Goal: Find specific page/section: Find specific page/section

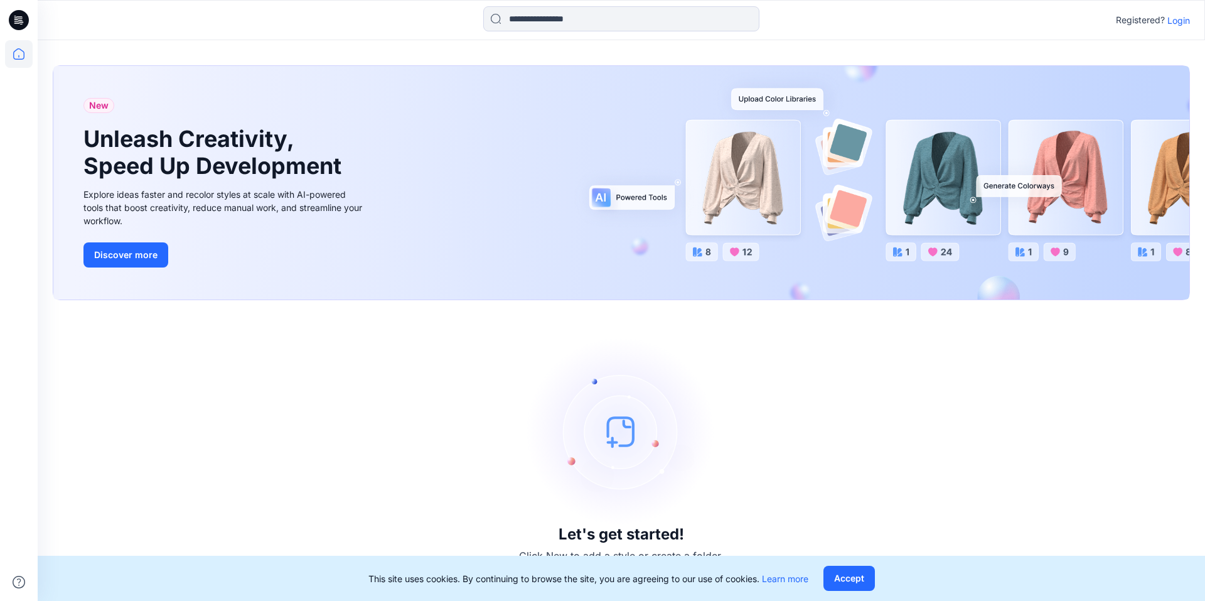
click at [1185, 22] on p "Login" at bounding box center [1178, 20] width 23 height 13
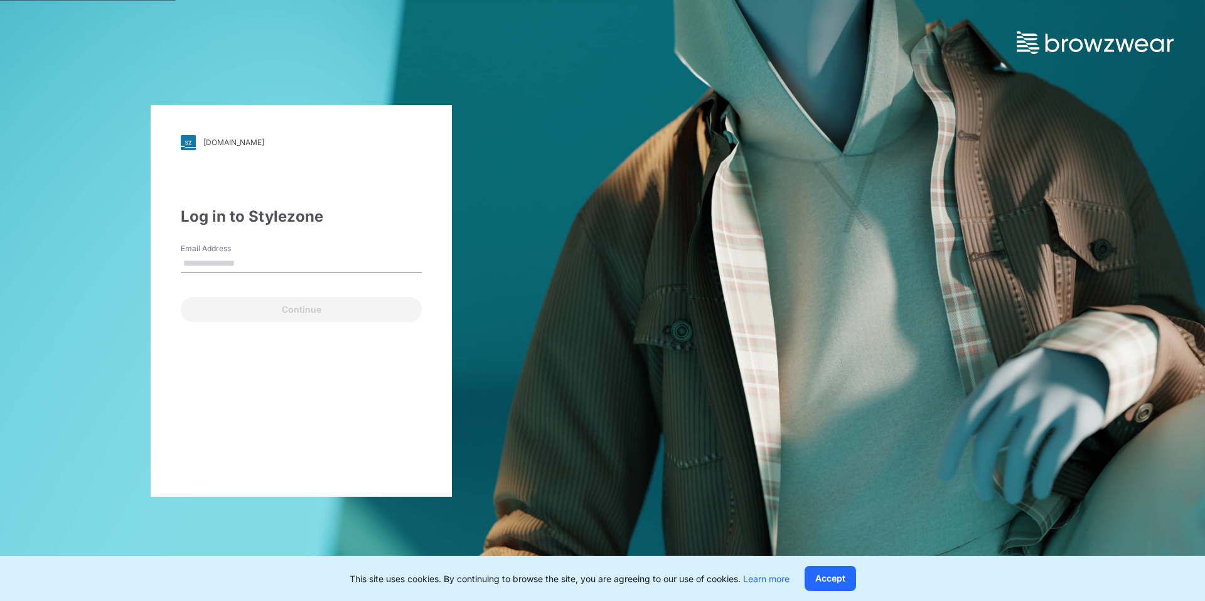
type input "**********"
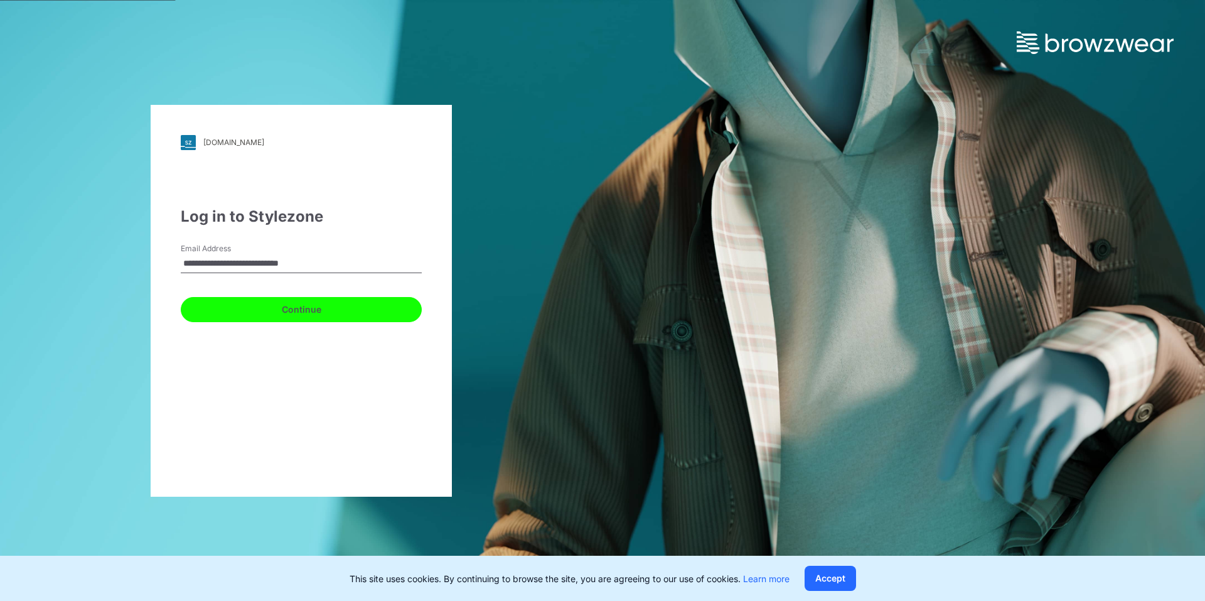
click at [241, 297] on button "Continue" at bounding box center [301, 309] width 241 height 25
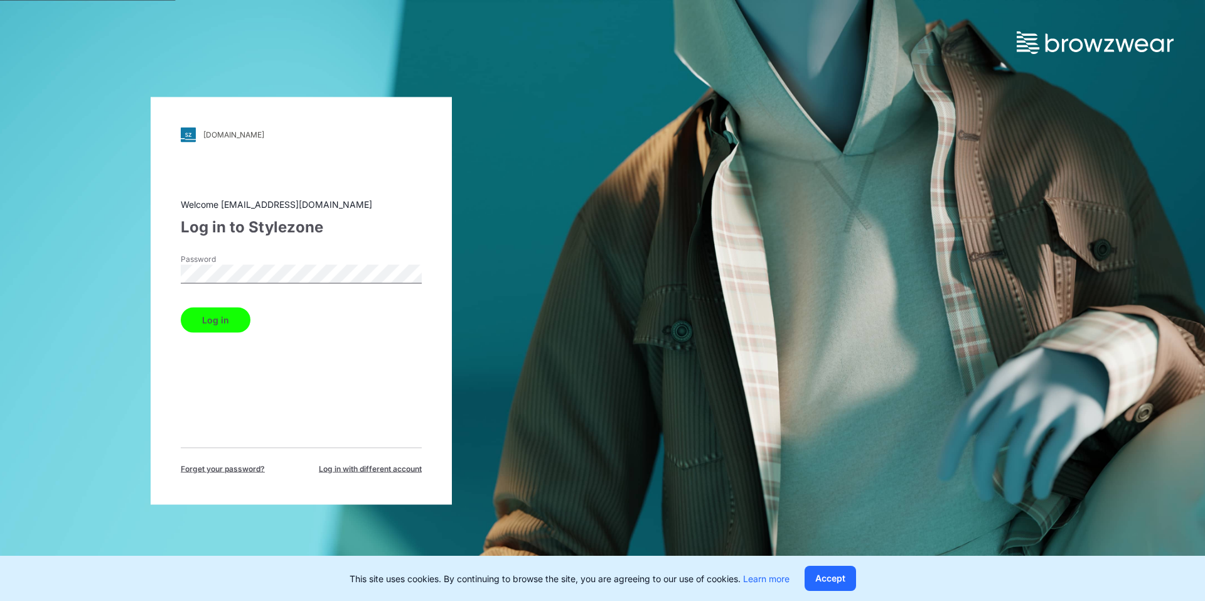
click at [218, 321] on button "Log in" at bounding box center [216, 319] width 70 height 25
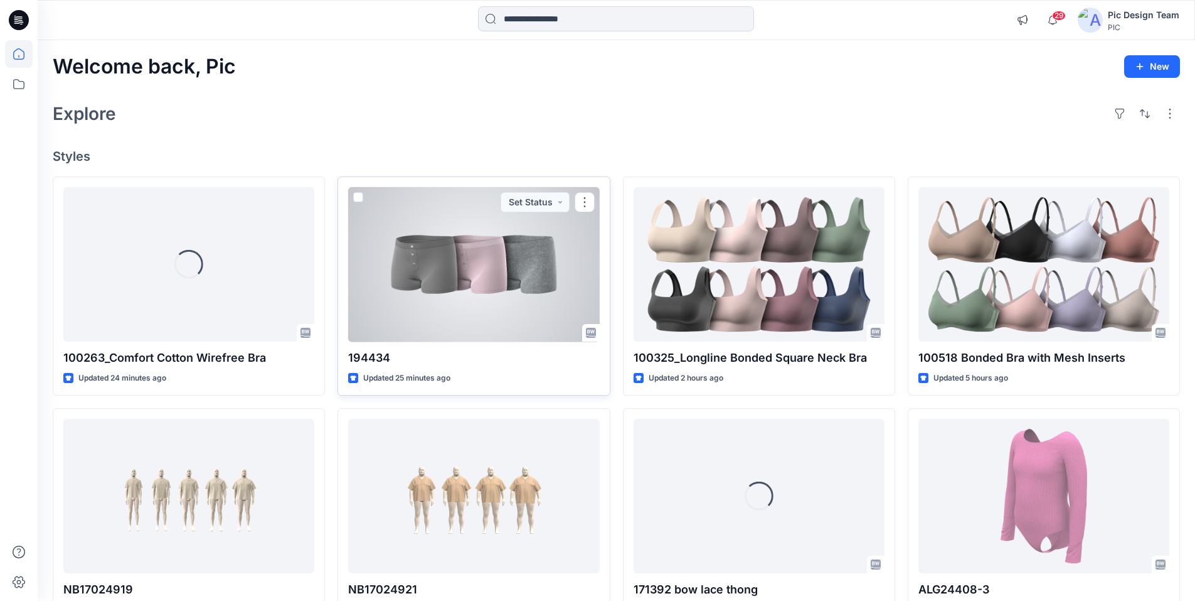
click at [447, 292] on div at bounding box center [473, 264] width 251 height 155
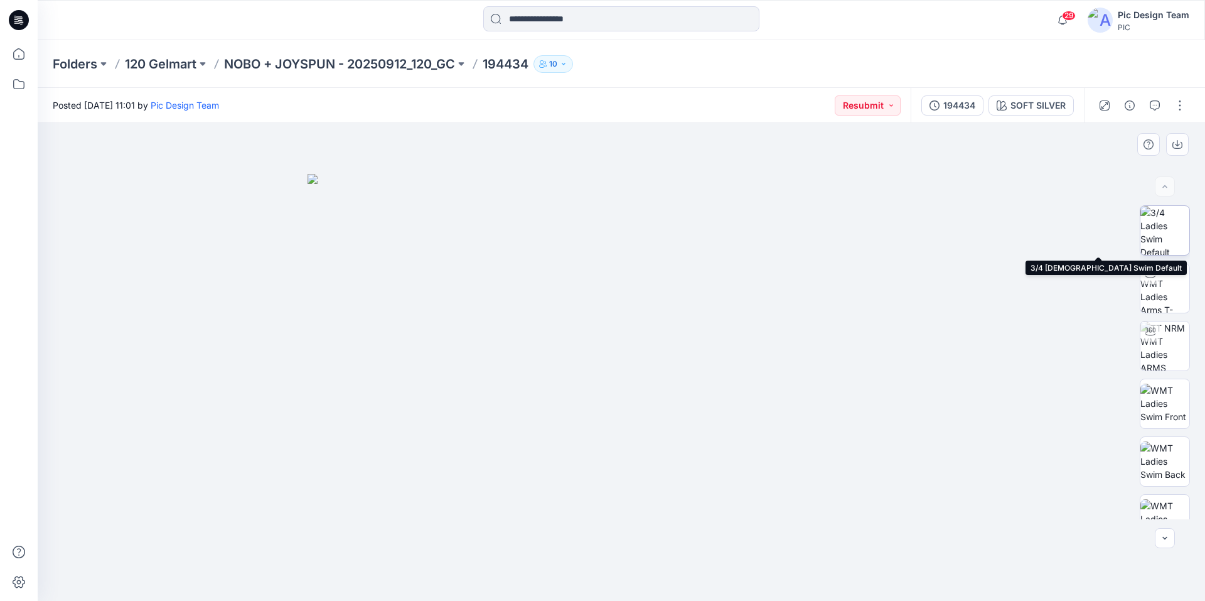
click at [1168, 227] on img at bounding box center [1164, 230] width 49 height 49
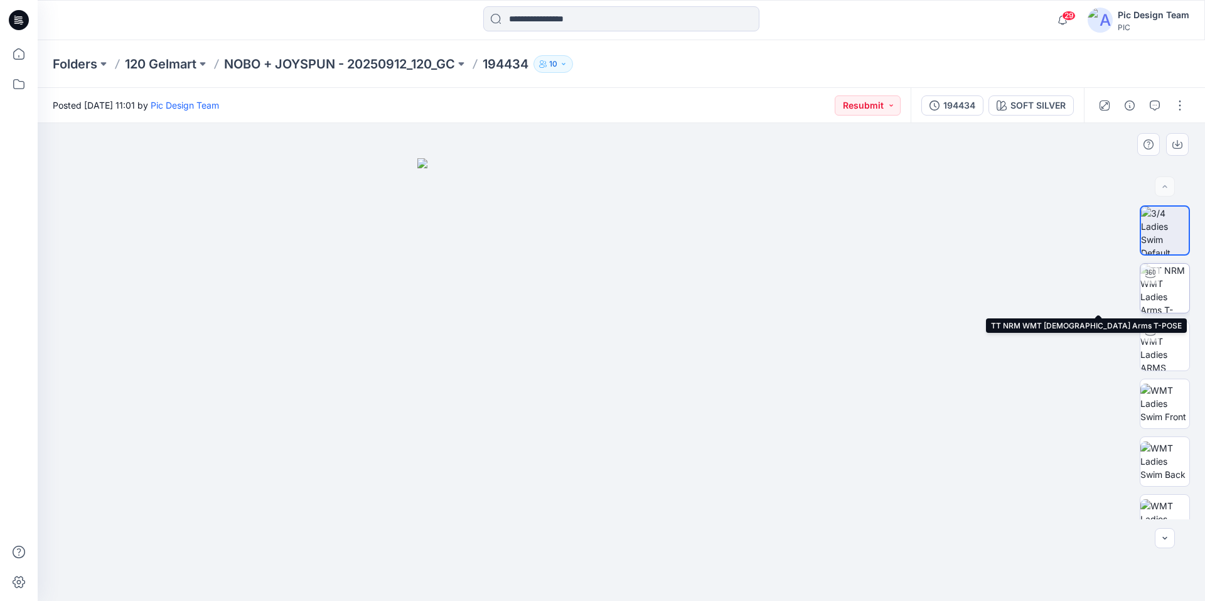
click at [1162, 291] on img at bounding box center [1164, 288] width 49 height 49
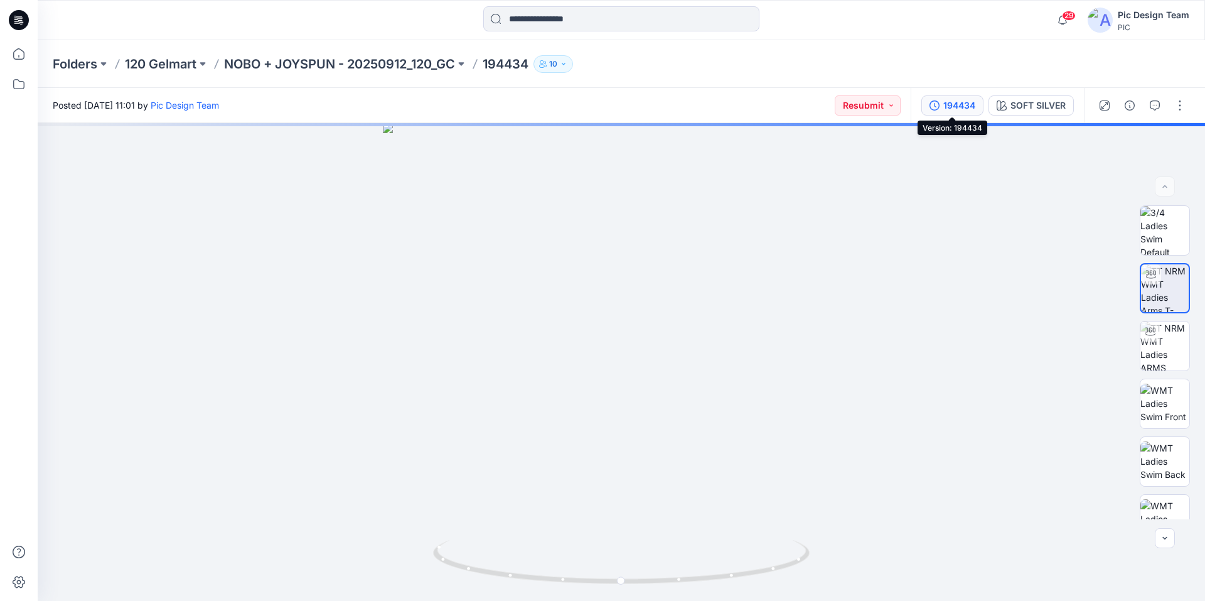
click at [963, 105] on div "194434" at bounding box center [959, 106] width 32 height 14
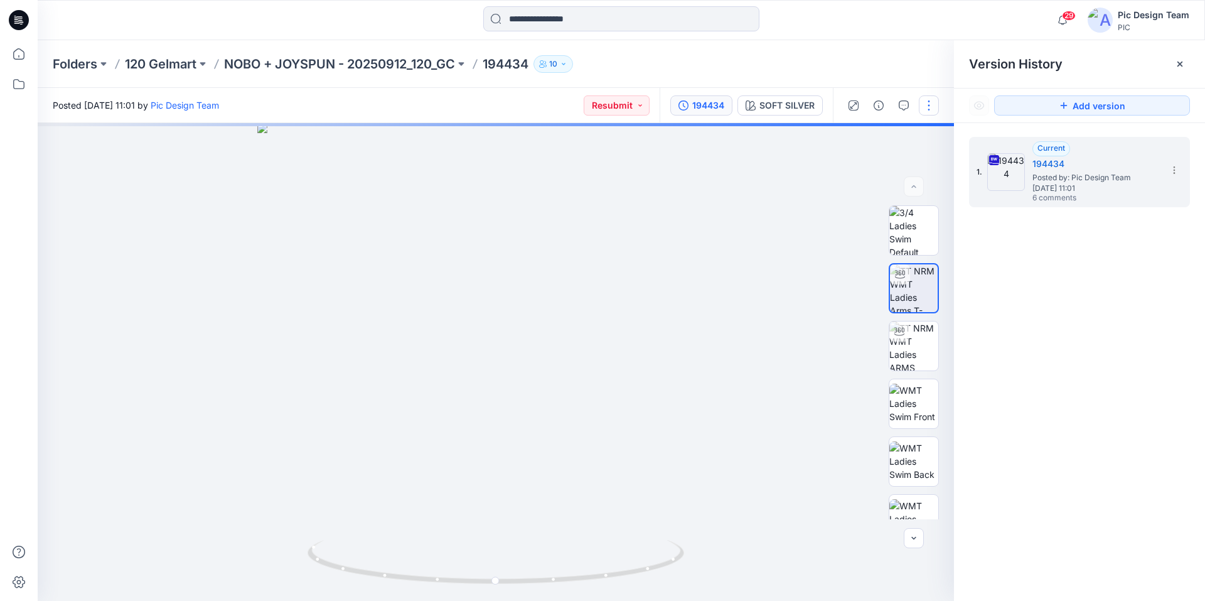
click at [927, 106] on button "button" at bounding box center [929, 105] width 20 height 20
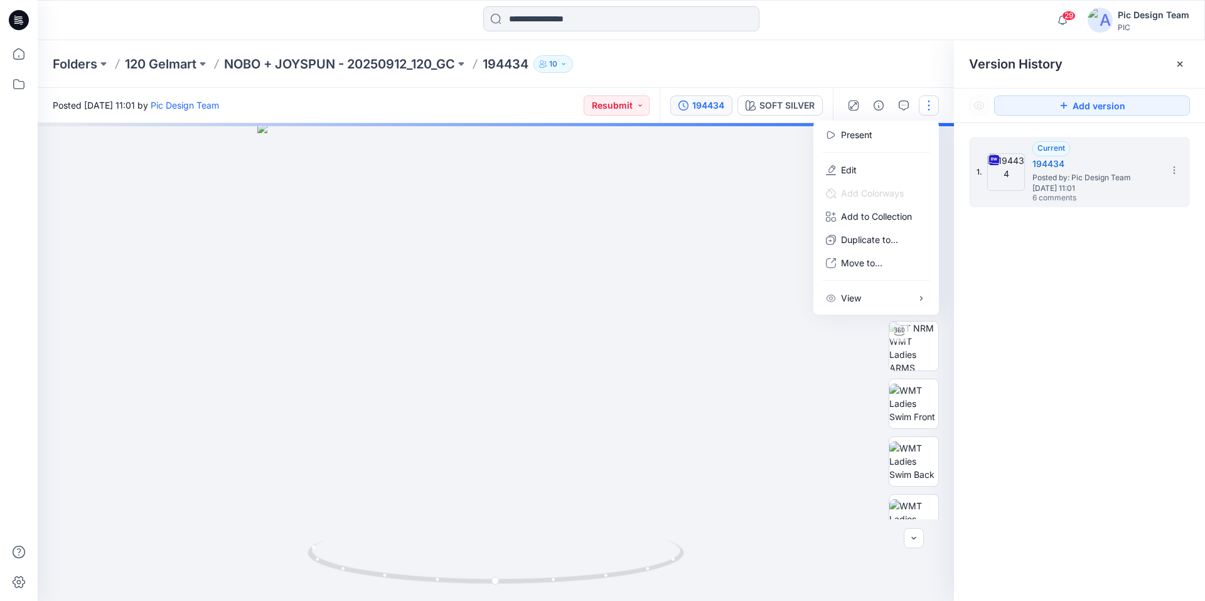
click at [780, 153] on div at bounding box center [496, 362] width 916 height 478
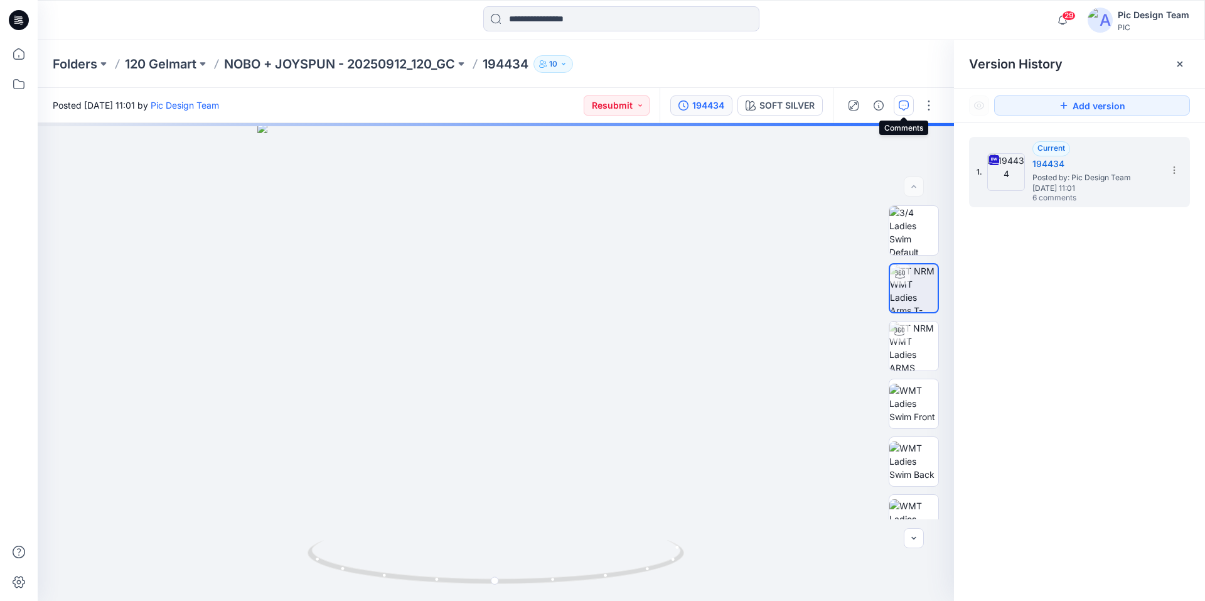
click at [909, 105] on button "button" at bounding box center [904, 105] width 20 height 20
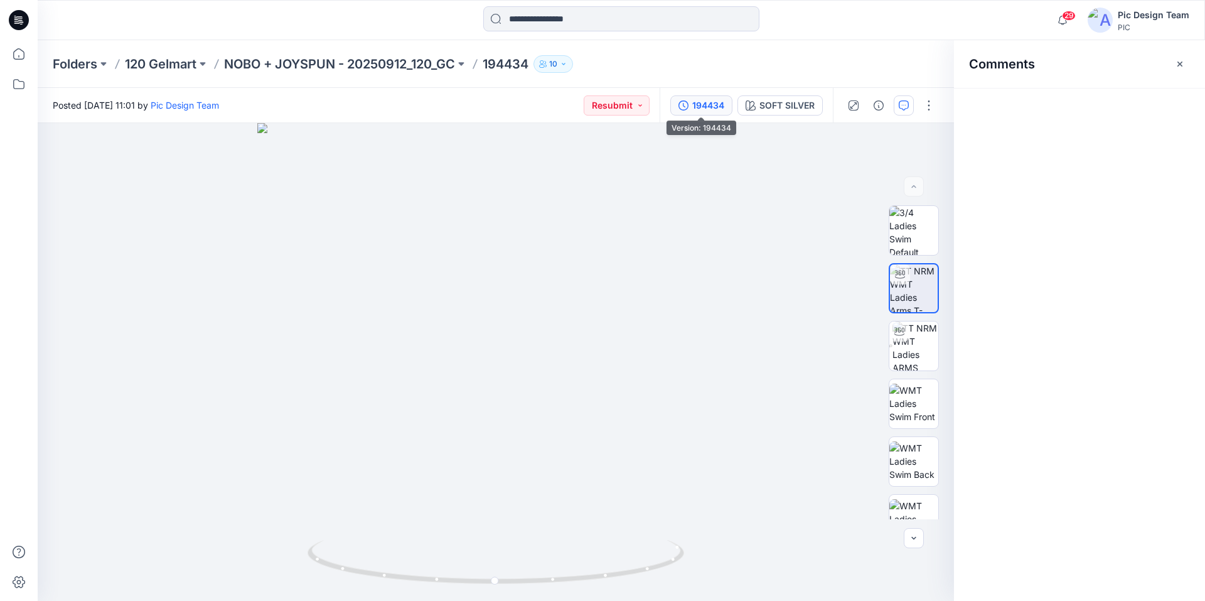
click at [700, 109] on div "194434" at bounding box center [708, 106] width 32 height 14
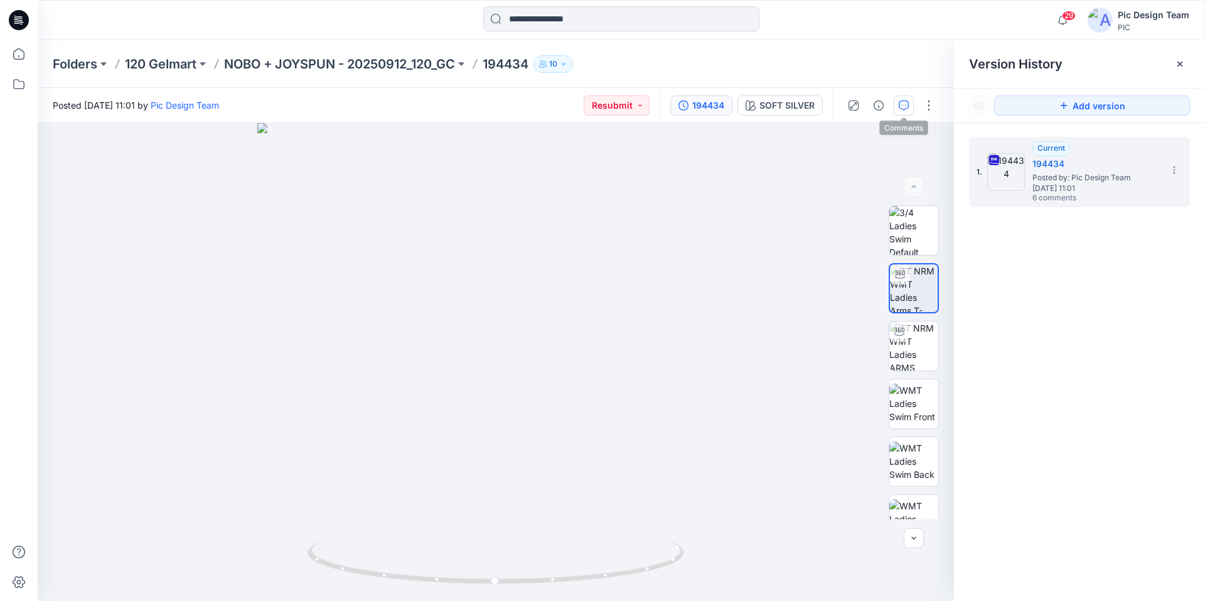
click at [907, 109] on icon "button" at bounding box center [904, 105] width 10 height 10
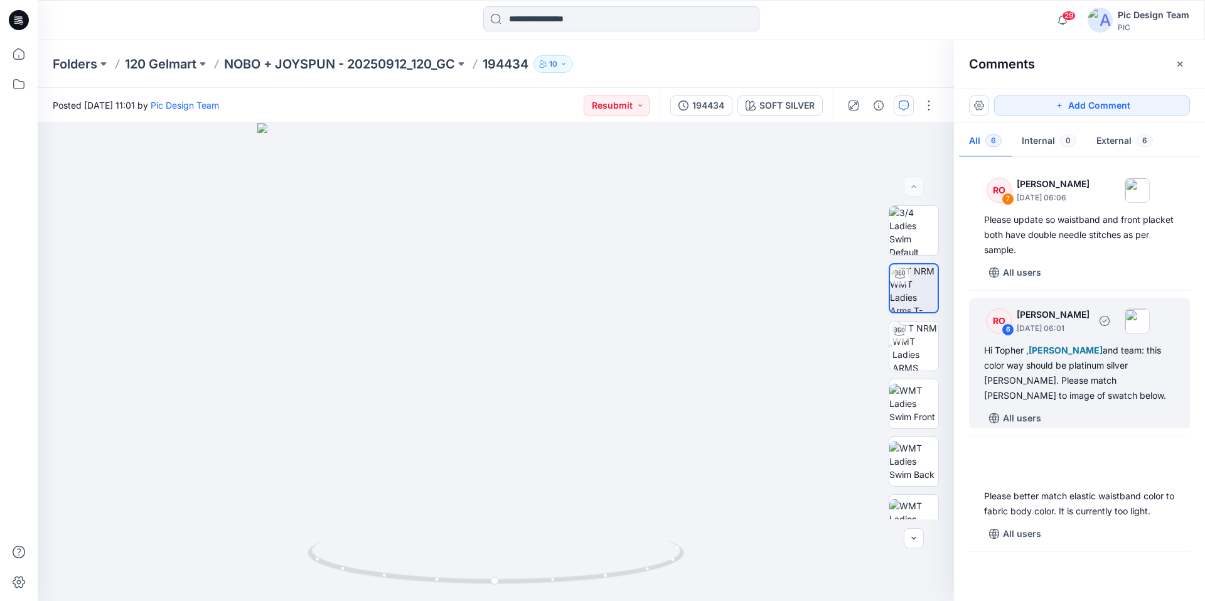
click at [1104, 358] on div "Hi Topher , Poornima Perera and team: this color way should be platinum silver …" at bounding box center [1079, 373] width 191 height 60
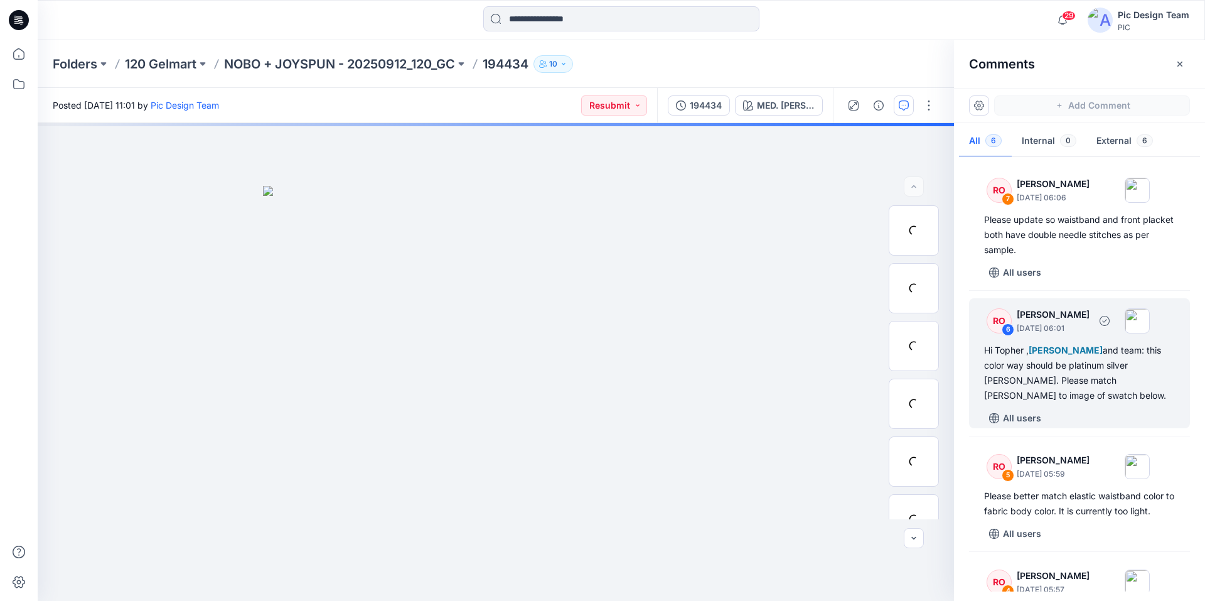
click at [1076, 368] on div "Hi Topher , Poornima Perera and team: this color way should be platinum silver …" at bounding box center [1079, 373] width 191 height 60
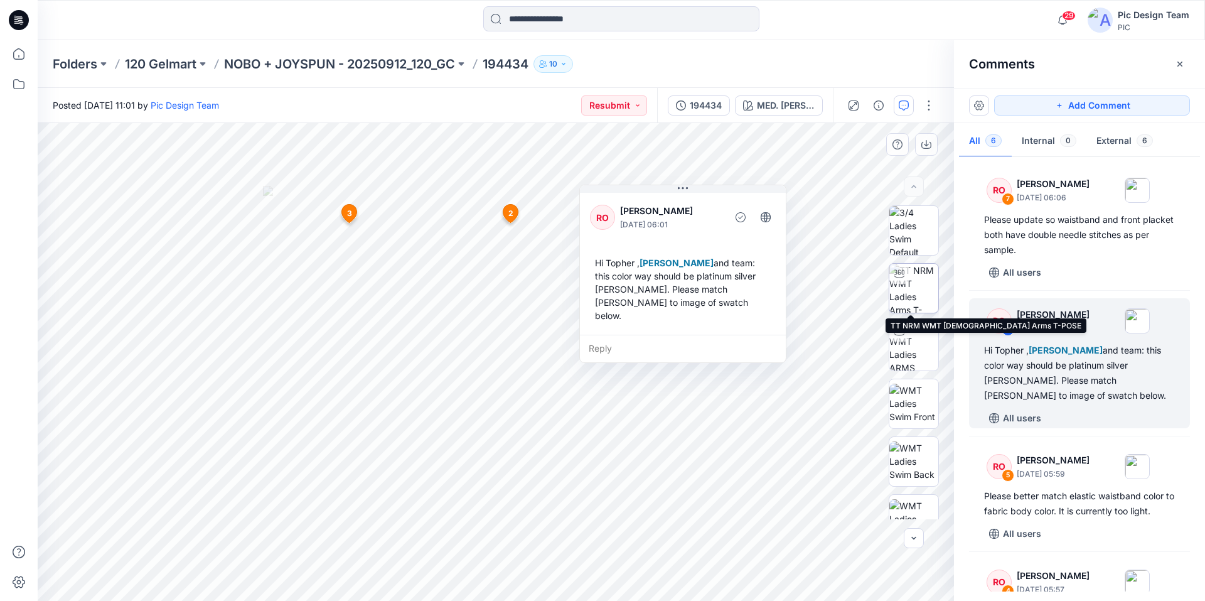
click at [916, 293] on img at bounding box center [913, 288] width 49 height 49
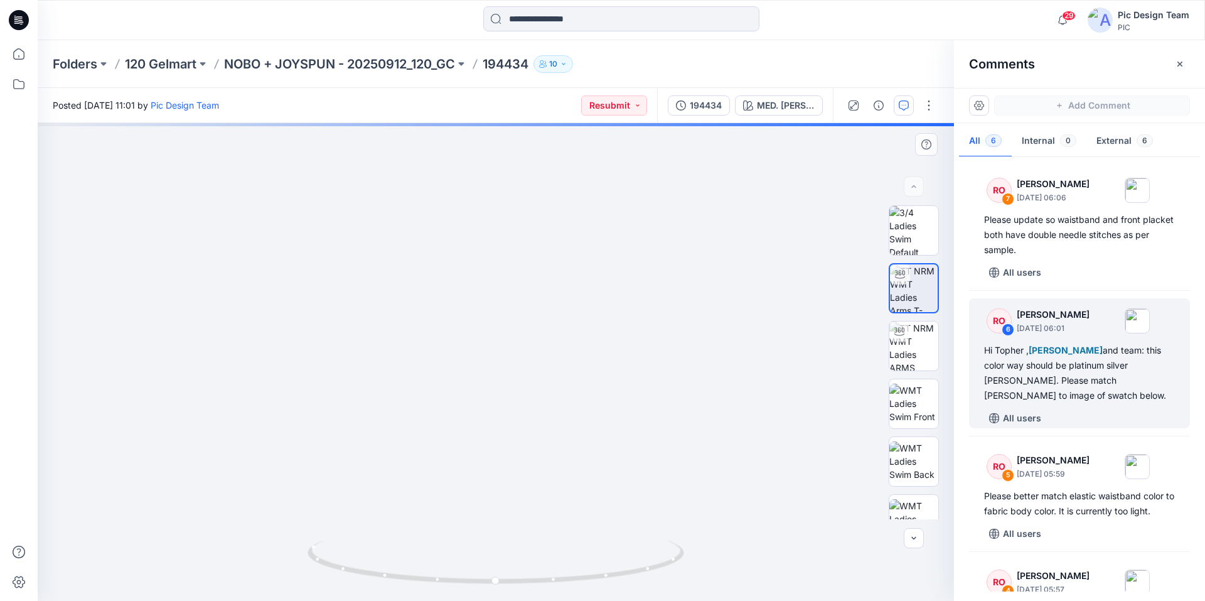
drag, startPoint x: 461, startPoint y: 394, endPoint x: 527, endPoint y: 237, distance: 170.7
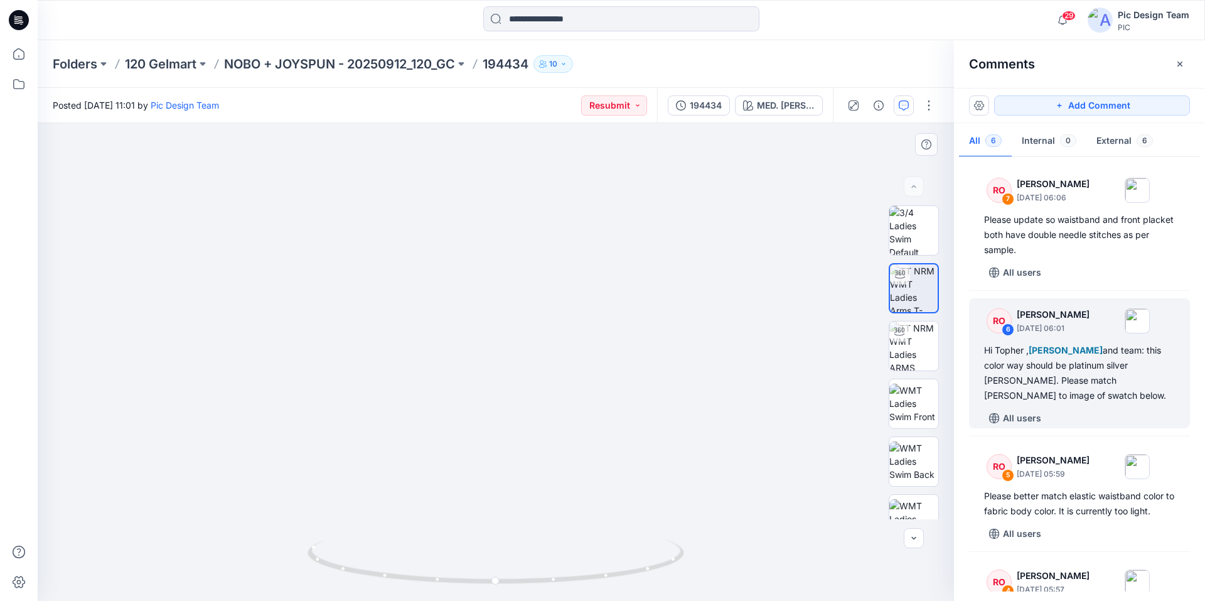
drag, startPoint x: 430, startPoint y: 258, endPoint x: 432, endPoint y: 265, distance: 7.8
click at [432, 265] on img at bounding box center [556, 73] width 1224 height 1055
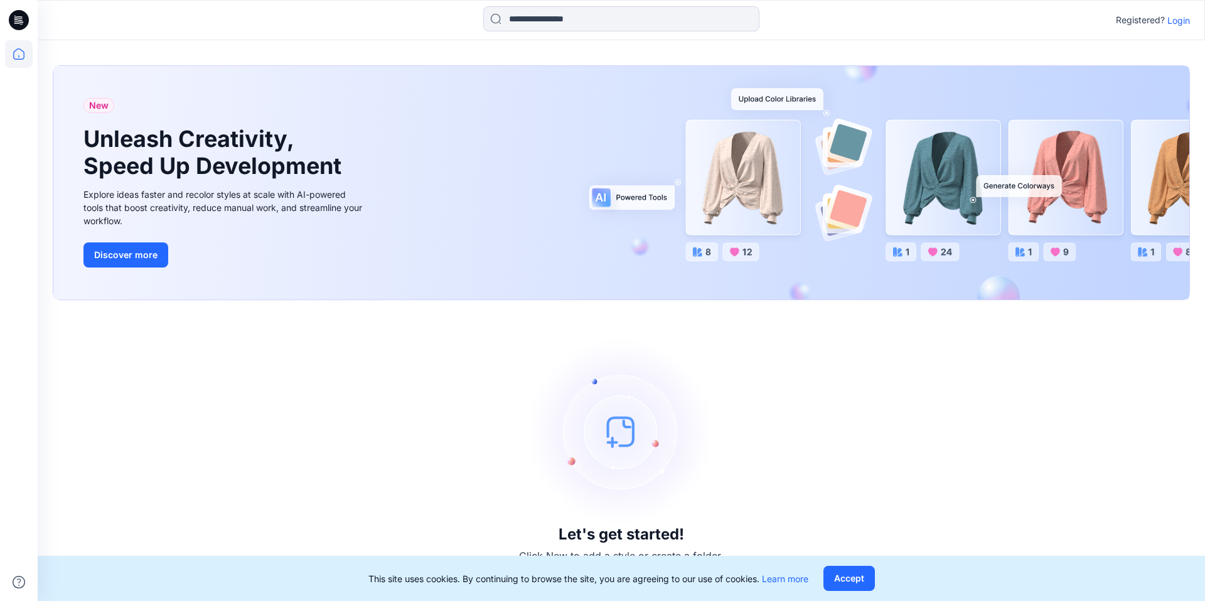
click at [1186, 26] on p "Login" at bounding box center [1178, 20] width 23 height 13
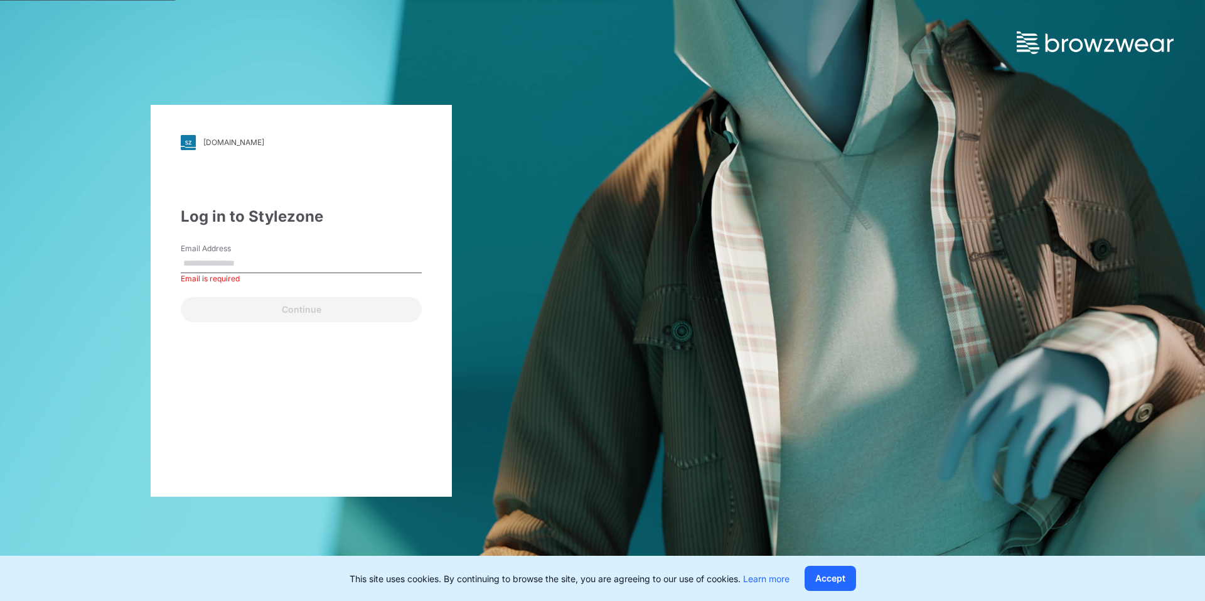
click at [213, 272] on input "Email Address" at bounding box center [301, 263] width 241 height 19
paste input "**********"
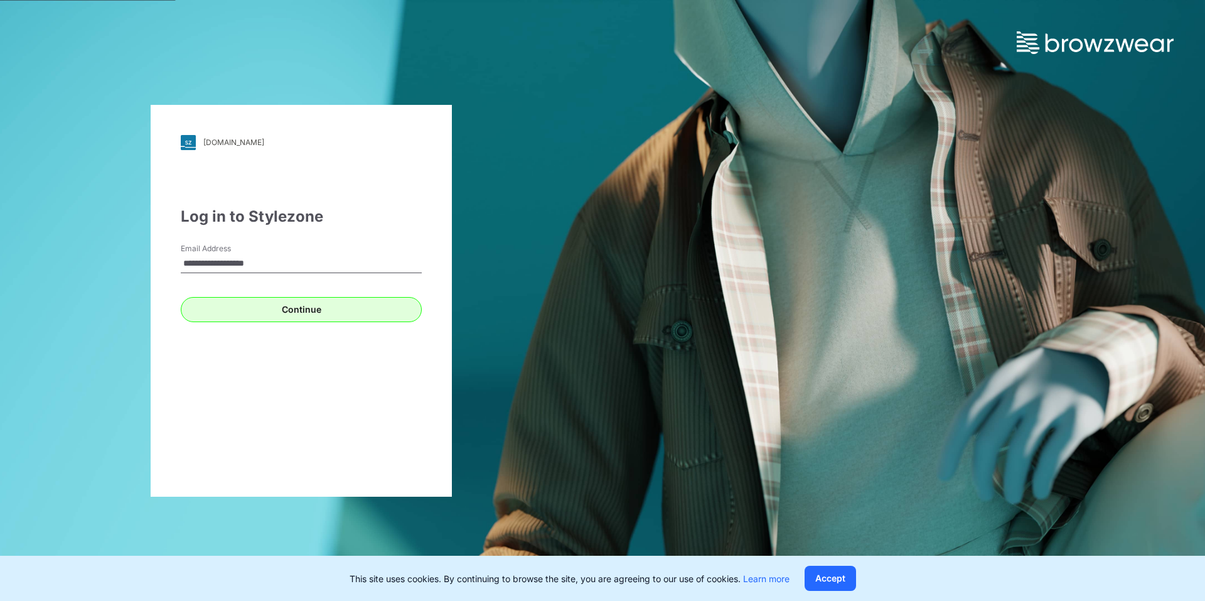
type input "**********"
click at [271, 309] on button "Continue" at bounding box center [301, 309] width 241 height 25
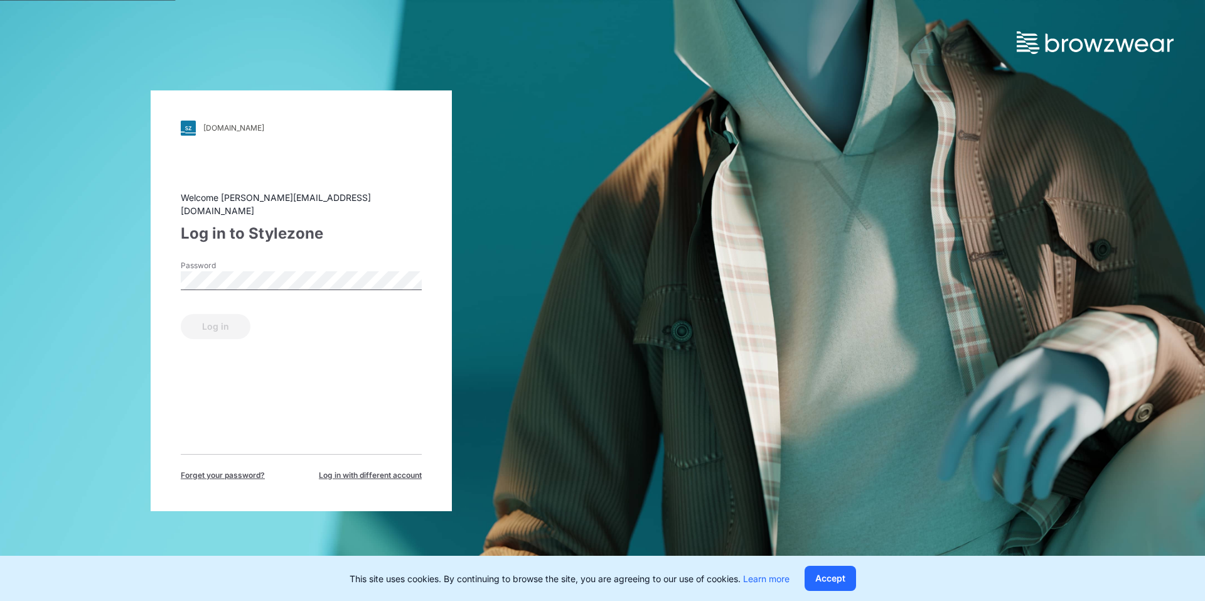
click at [292, 283] on div "Password" at bounding box center [301, 279] width 241 height 38
click at [191, 328] on button "Log in" at bounding box center [216, 326] width 70 height 25
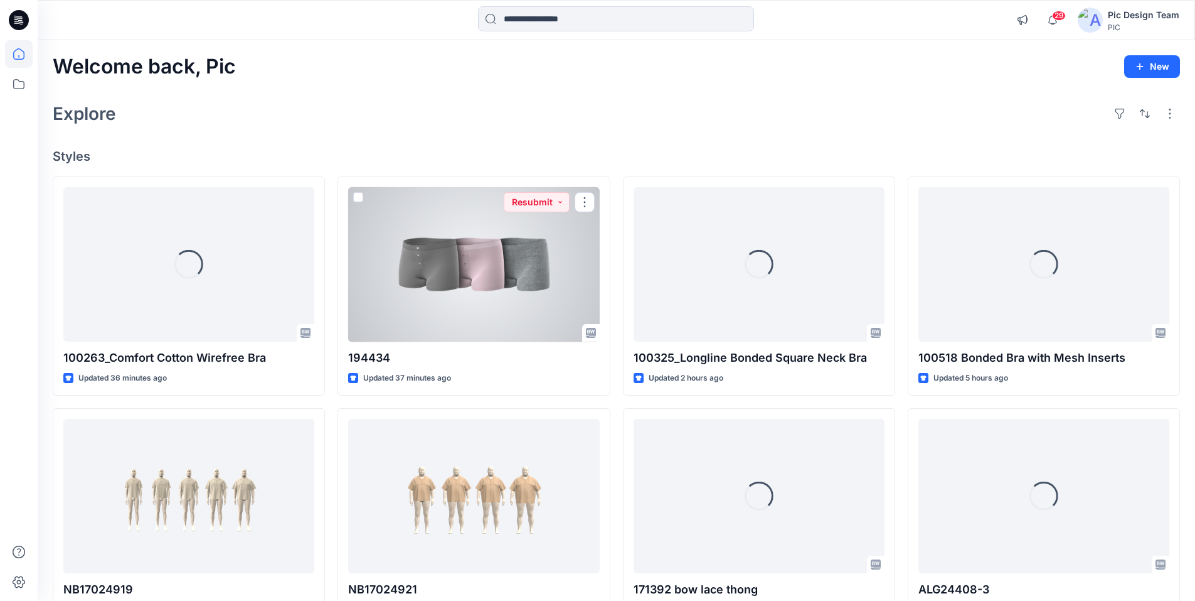
click at [472, 324] on div at bounding box center [473, 264] width 251 height 155
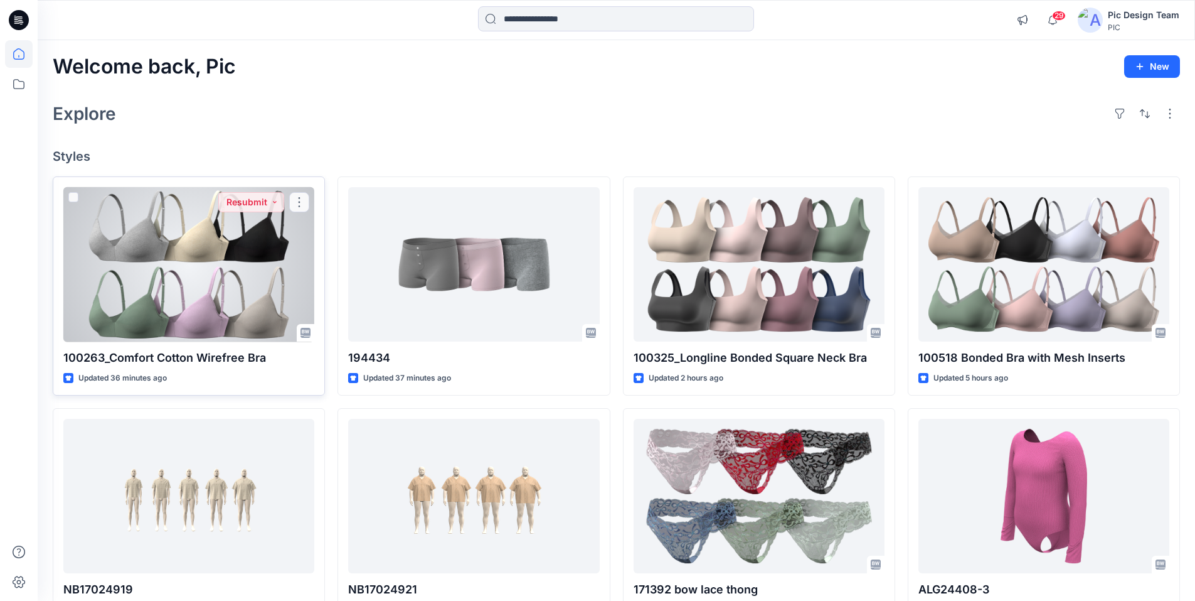
click at [210, 255] on div at bounding box center [188, 264] width 251 height 155
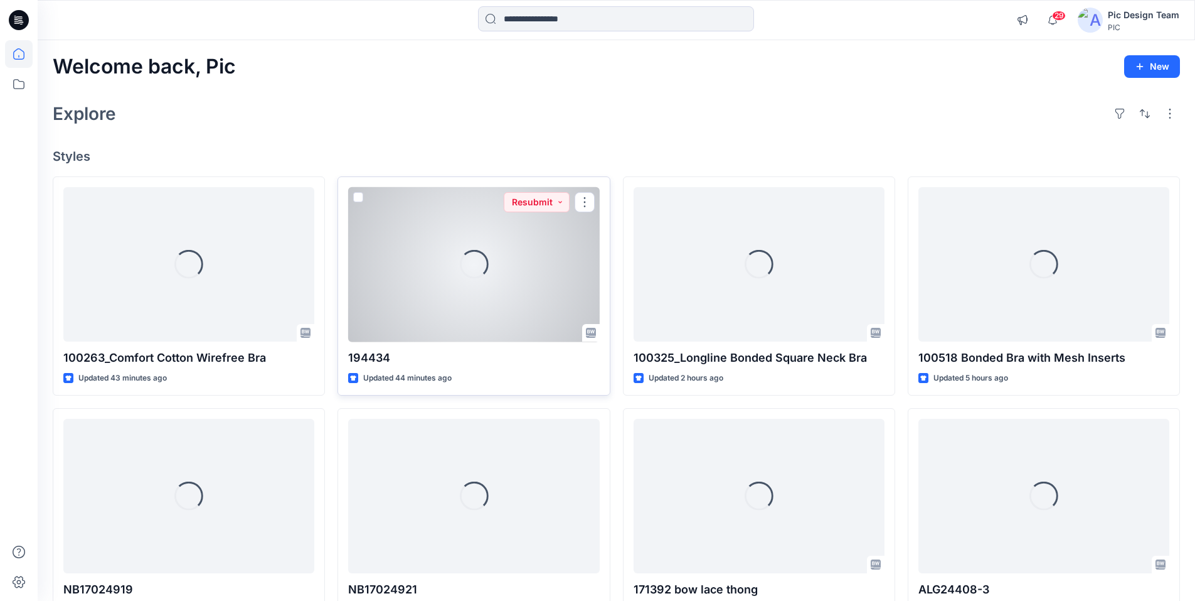
click at [429, 264] on div "Loading..." at bounding box center [473, 264] width 251 height 155
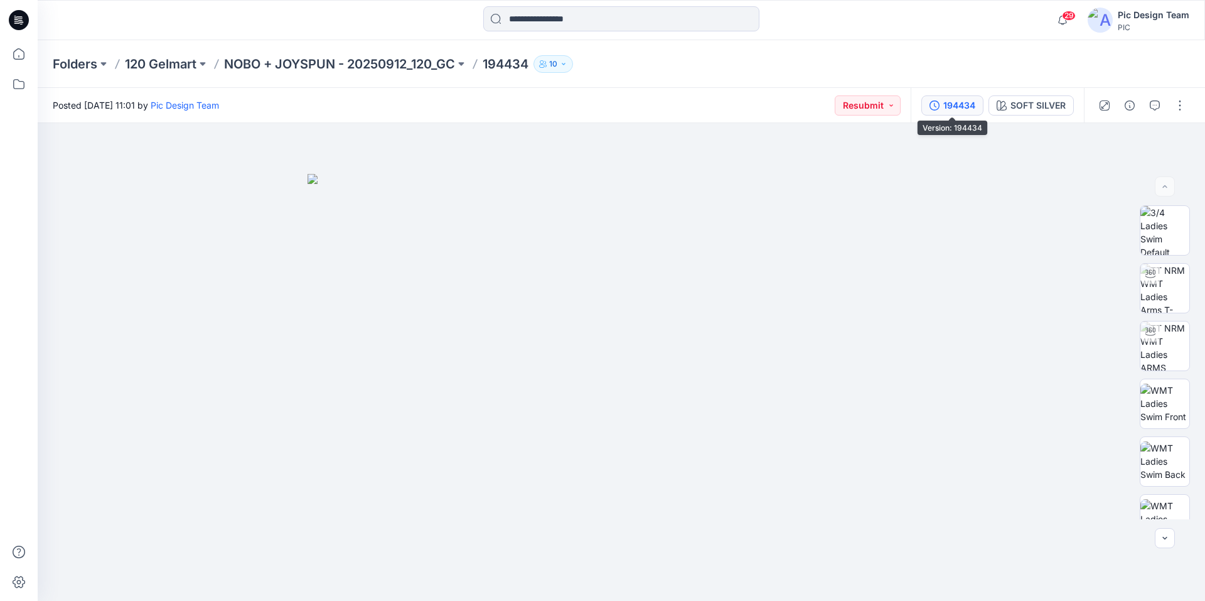
click at [934, 107] on icon "button" at bounding box center [934, 105] width 10 height 10
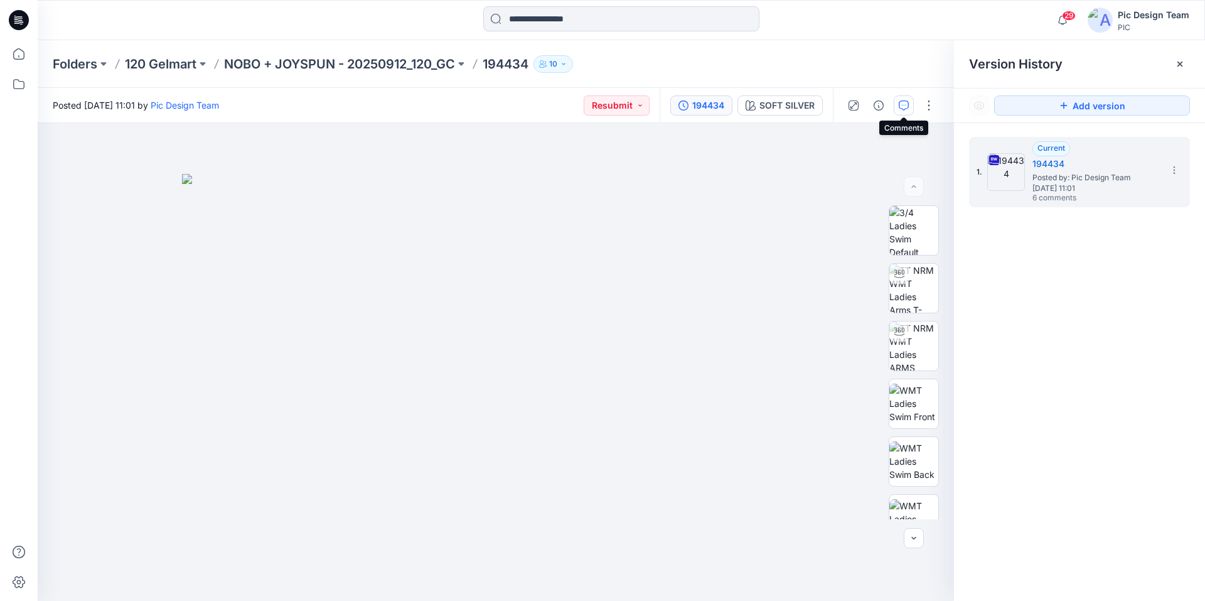
click at [909, 106] on button "button" at bounding box center [904, 105] width 20 height 20
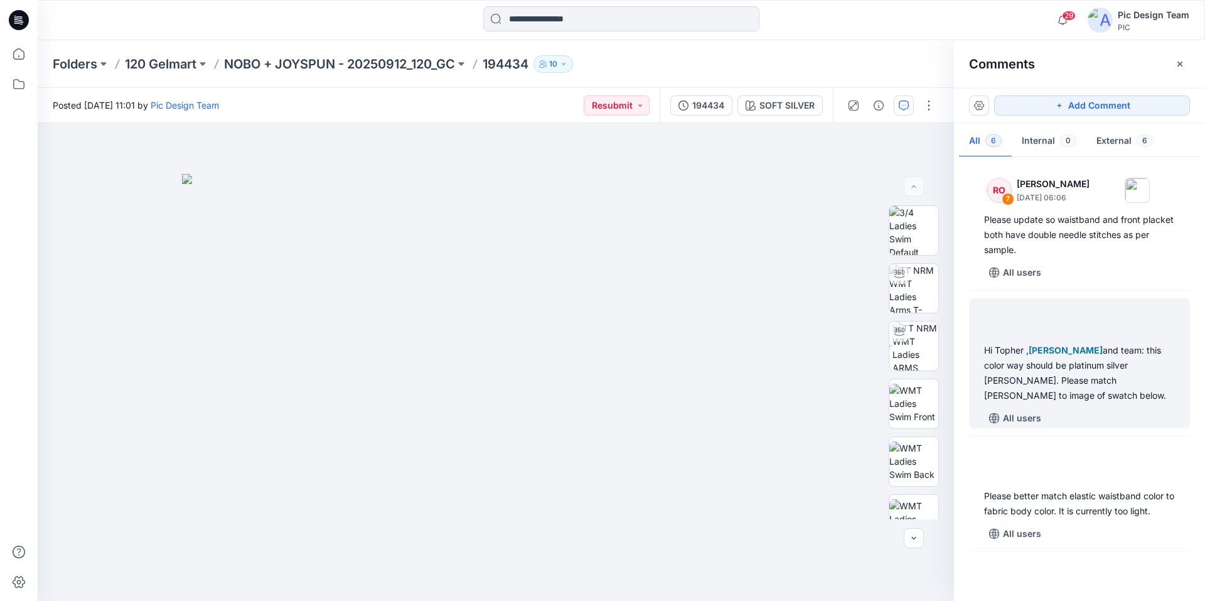
click at [1044, 370] on div "Hi Topher , Poornima Perera and team: this color way should be platinum silver …" at bounding box center [1079, 373] width 191 height 60
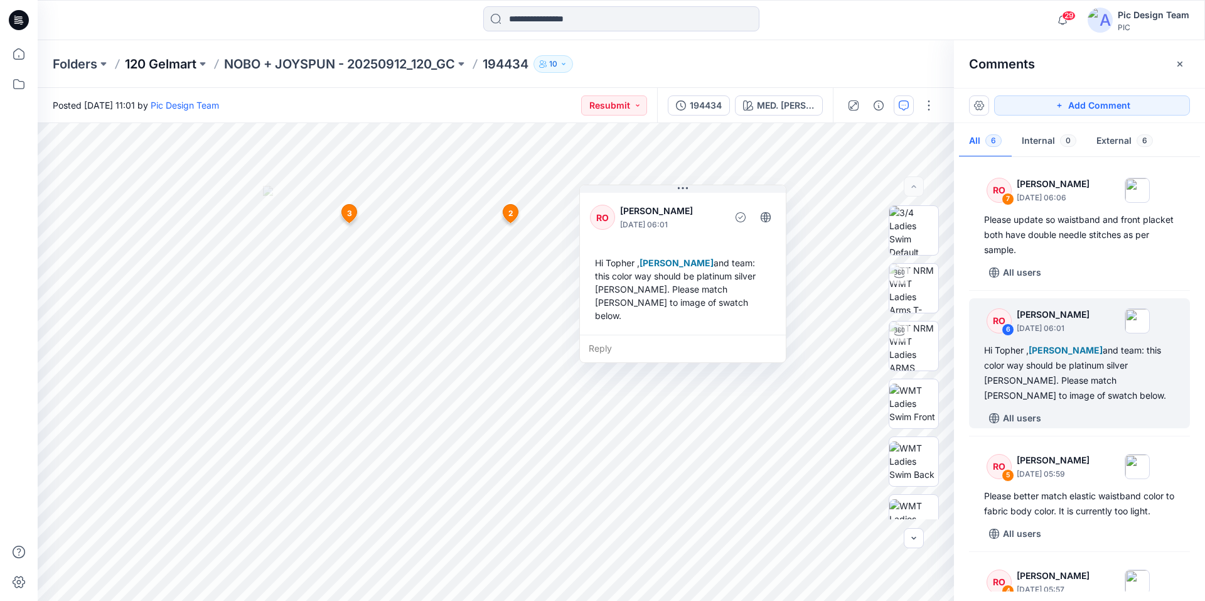
click at [158, 63] on p "120 Gelmart" at bounding box center [161, 64] width 72 height 18
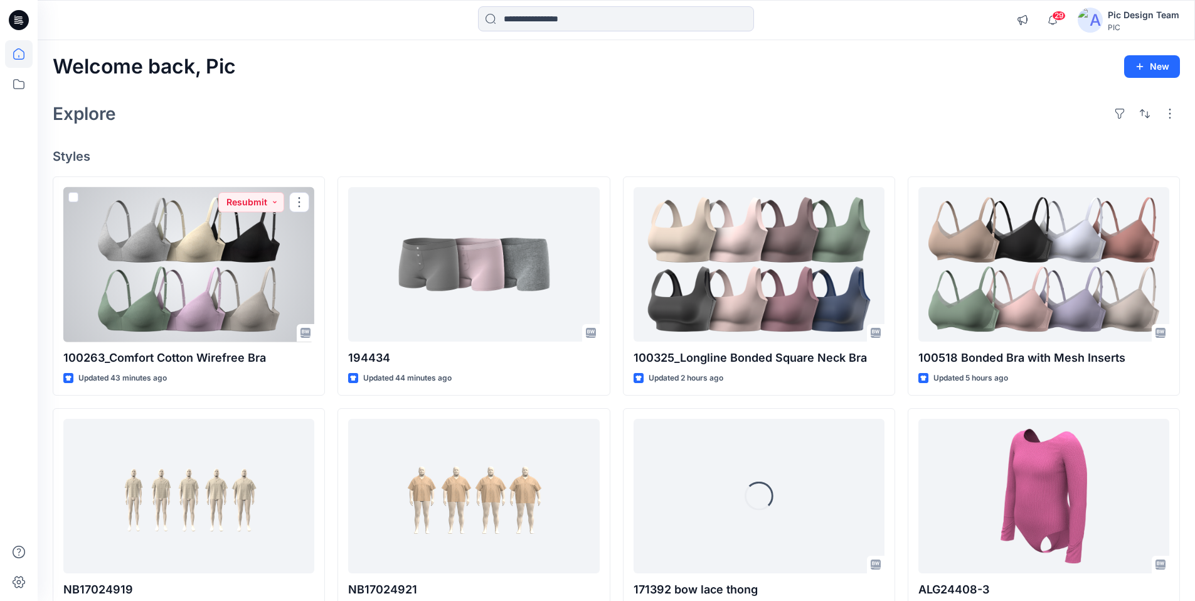
click at [216, 282] on div at bounding box center [188, 264] width 251 height 155
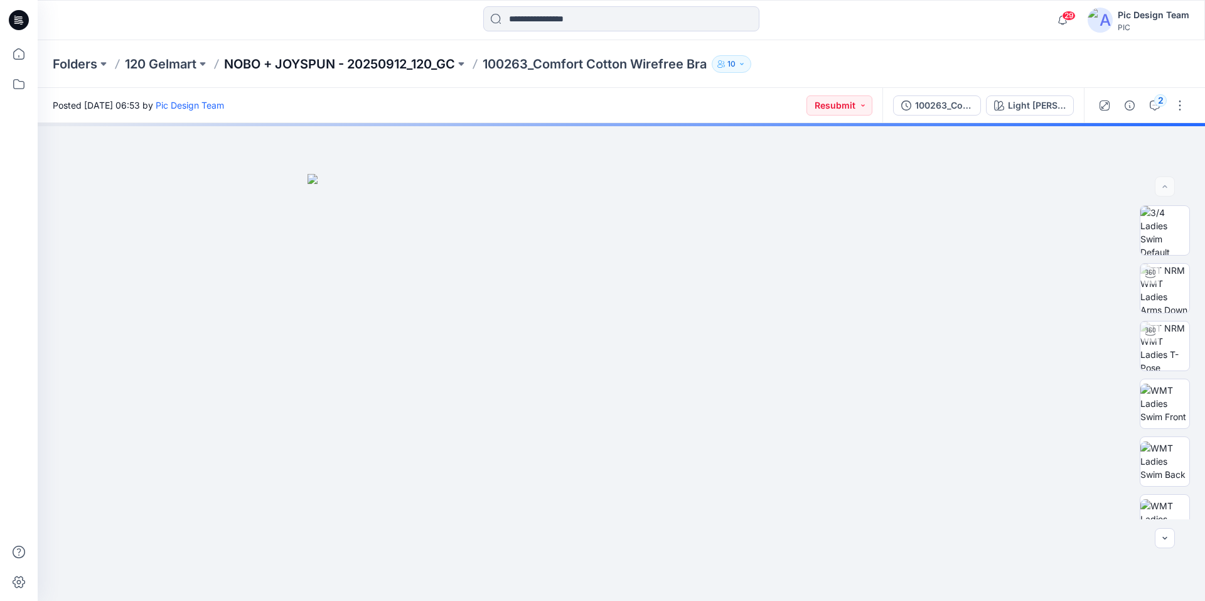
click at [355, 63] on p "NOBO + JOYSPUN - 20250912_120_GC" at bounding box center [339, 64] width 231 height 18
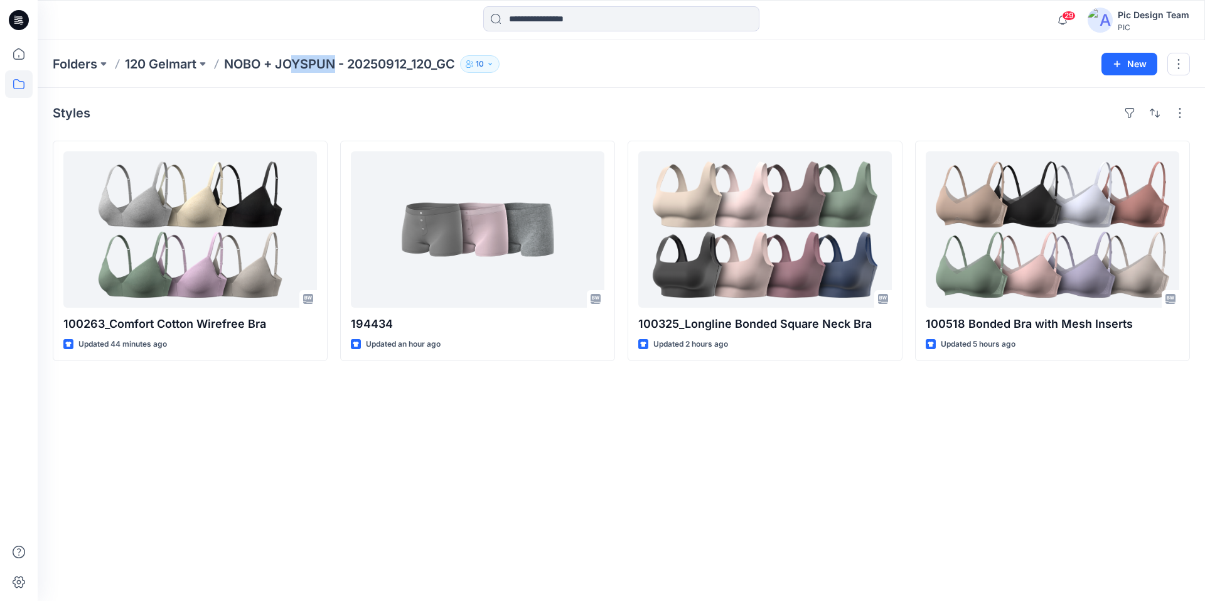
drag, startPoint x: 336, startPoint y: 67, endPoint x: 294, endPoint y: 69, distance: 41.5
click at [294, 69] on p "NOBO + JOYSPUN - 20250912_120_GC" at bounding box center [339, 64] width 231 height 18
click at [379, 85] on div "Folders 120 Gelmart NOBO + JOYSPUN - 20250912_120_GC 10 New" at bounding box center [621, 64] width 1167 height 48
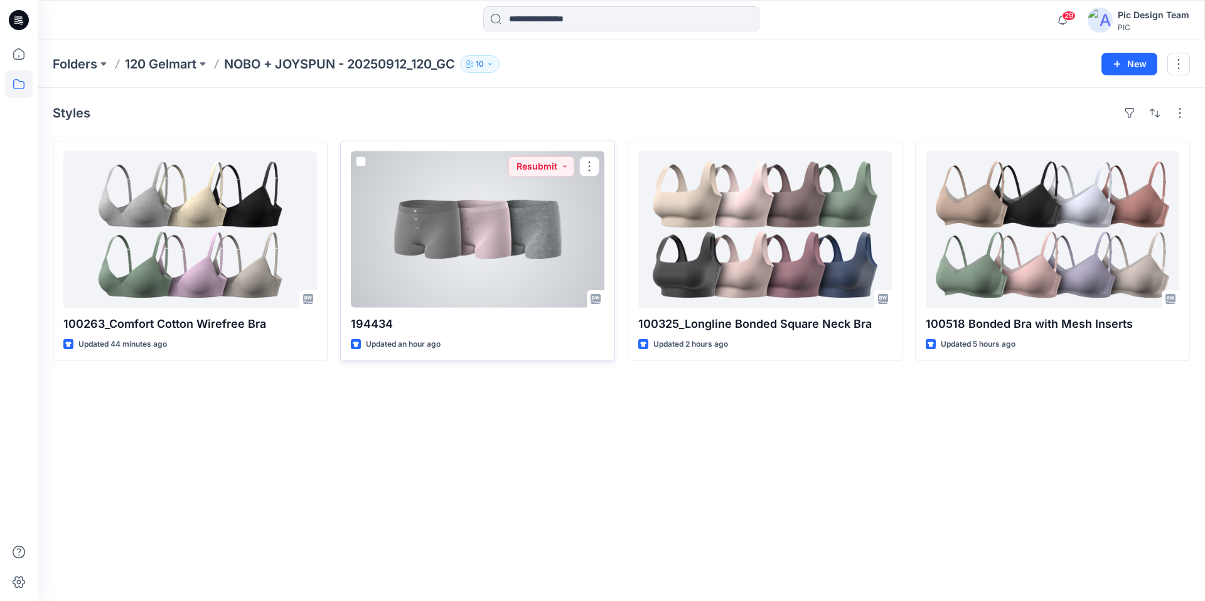
click at [501, 223] on div at bounding box center [478, 229] width 254 height 156
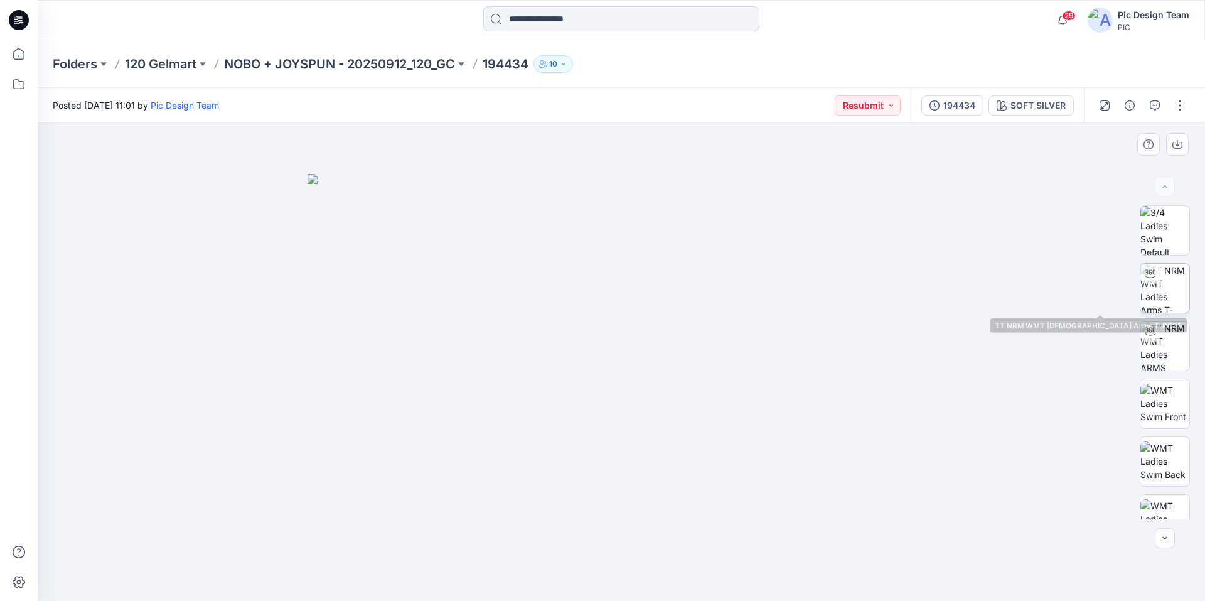
click at [1165, 289] on img at bounding box center [1164, 288] width 49 height 49
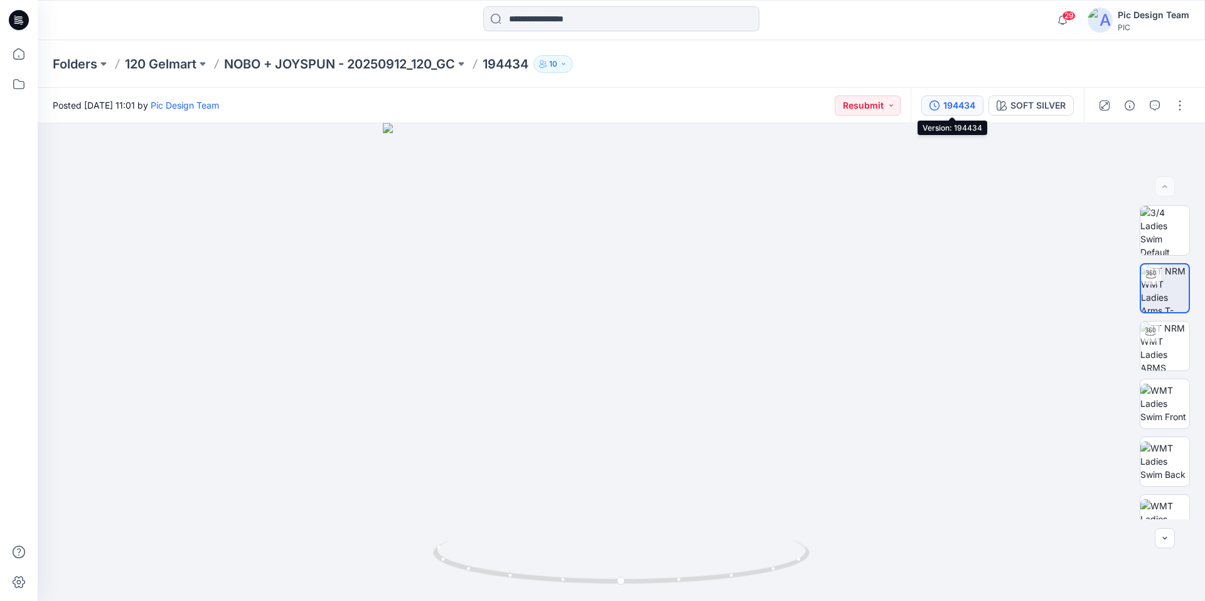
click at [943, 106] on div "194434" at bounding box center [959, 106] width 32 height 14
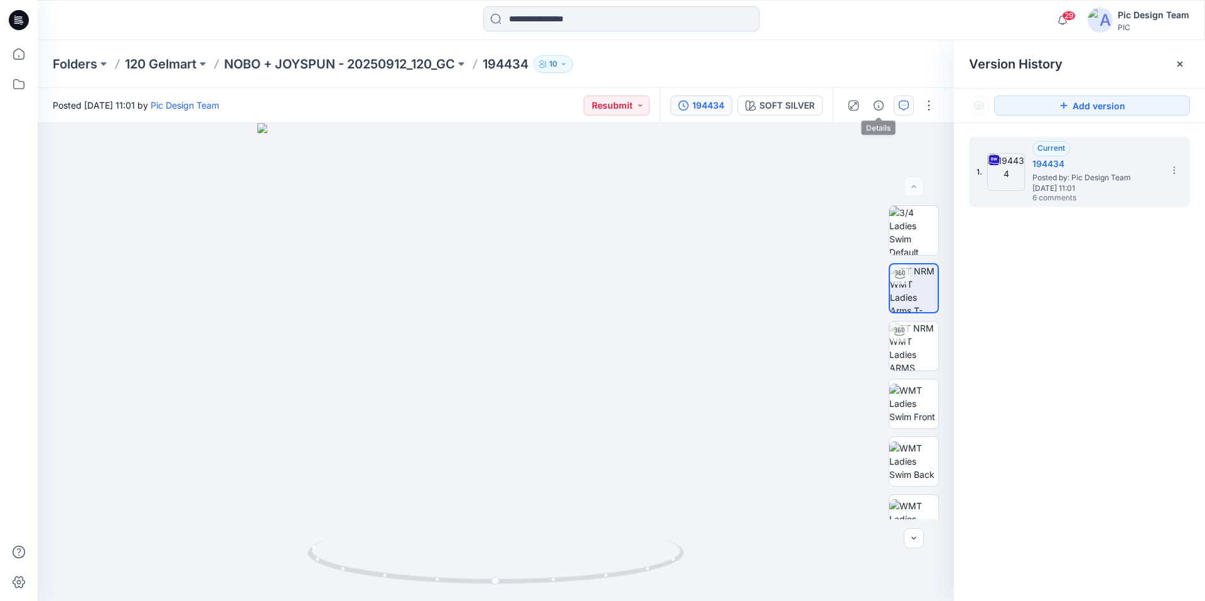
click at [901, 99] on button "button" at bounding box center [904, 105] width 20 height 20
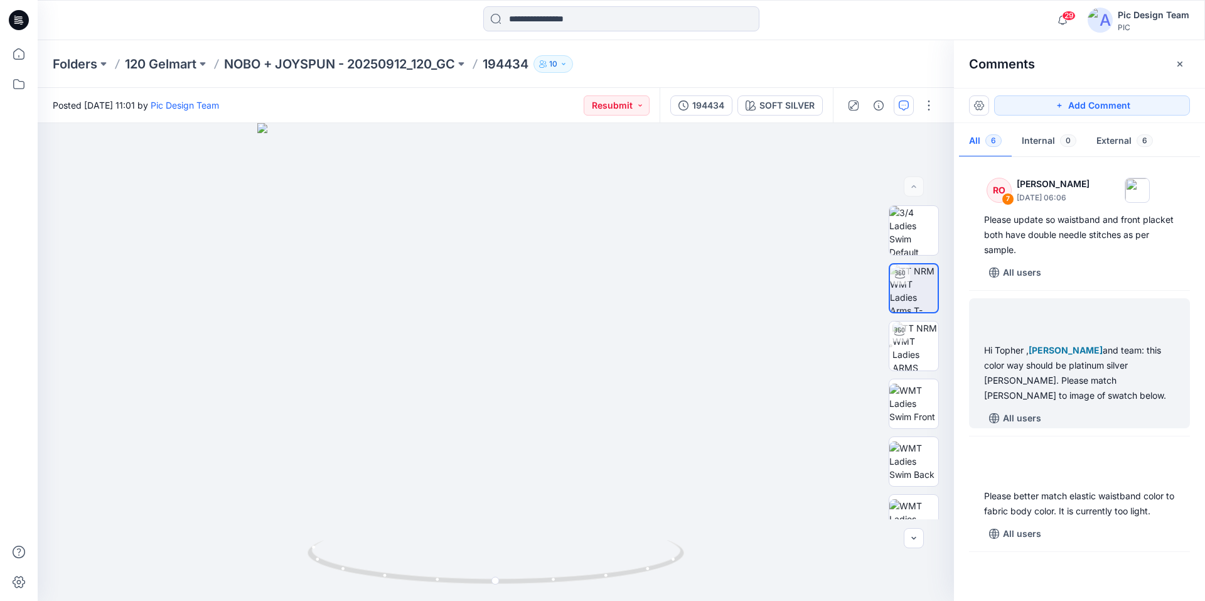
click at [998, 337] on div at bounding box center [1079, 320] width 206 height 35
